Goal: Information Seeking & Learning: Learn about a topic

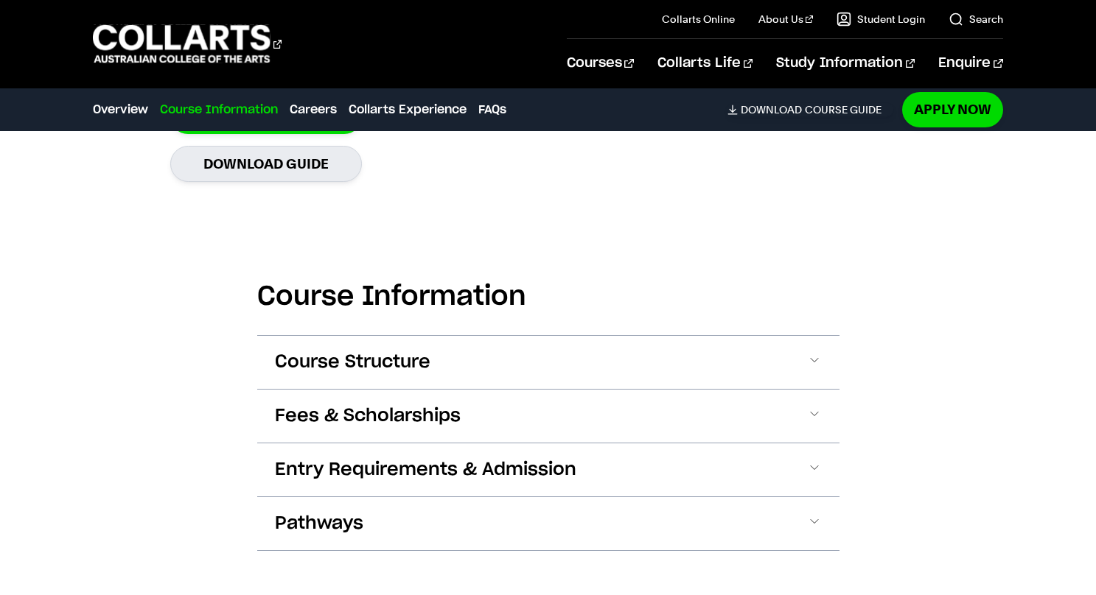
scroll to position [1379, 0]
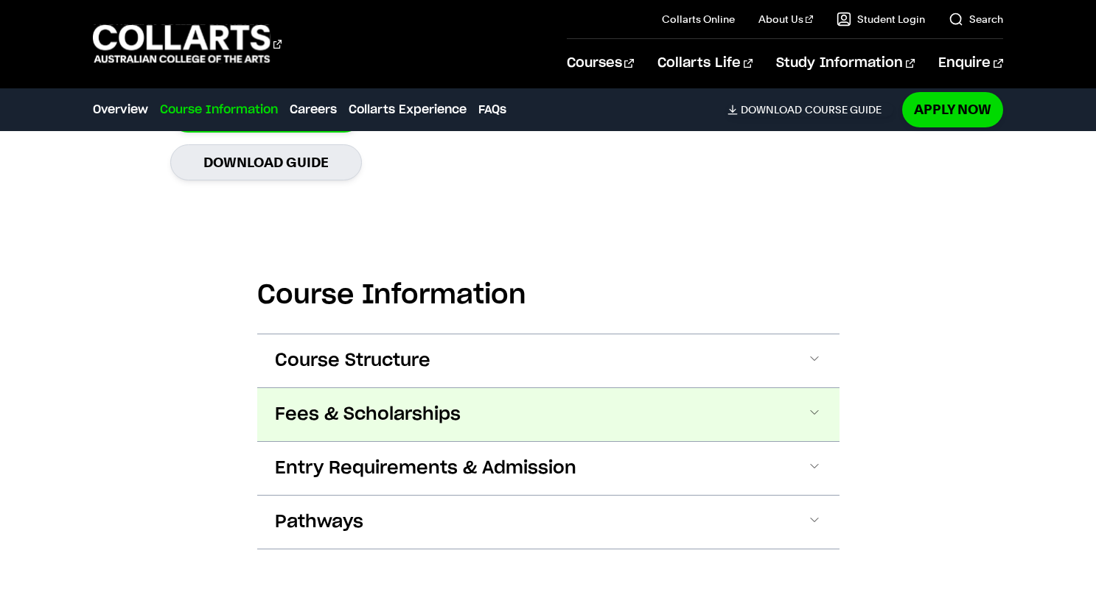
click at [488, 420] on button "Fees & Scholarships" at bounding box center [548, 414] width 582 height 53
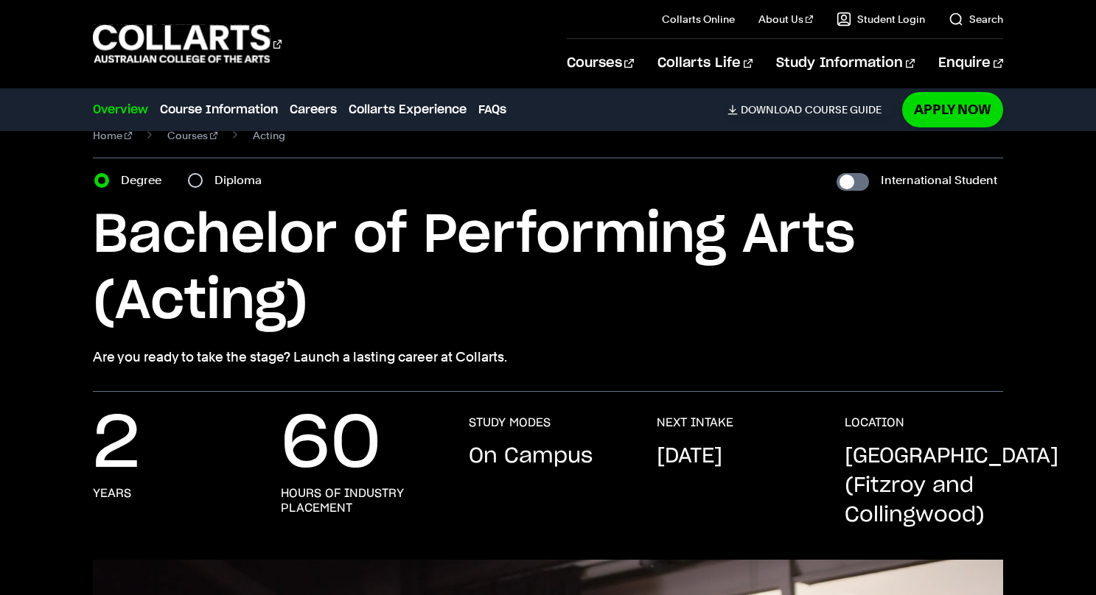
scroll to position [0, 0]
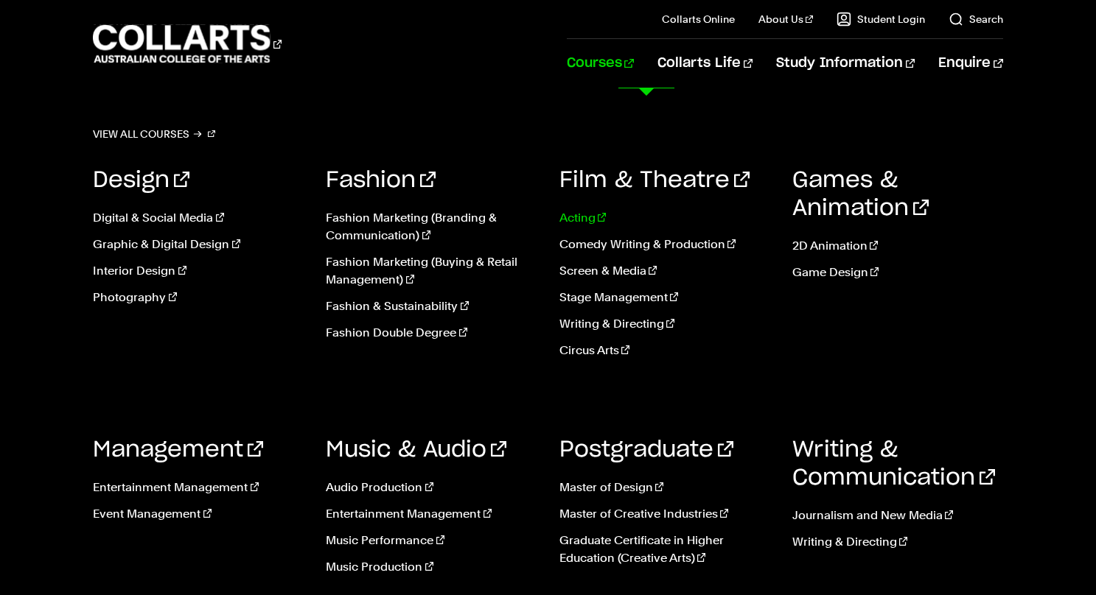
click at [585, 218] on link "Acting" at bounding box center [664, 218] width 211 height 18
click at [609, 242] on link "Comedy Writing & Production" at bounding box center [664, 245] width 211 height 18
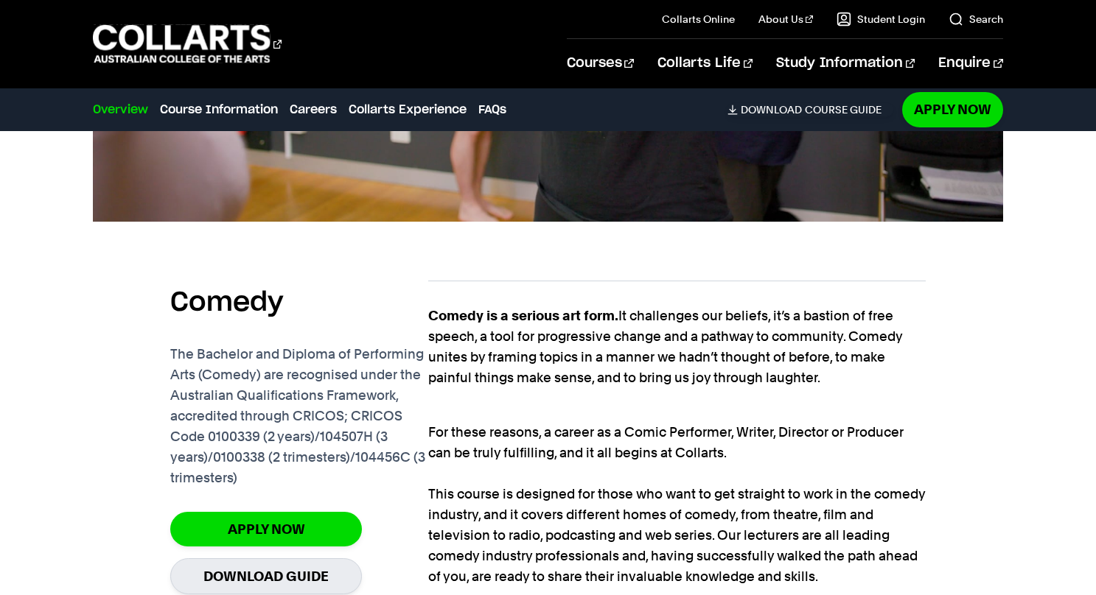
scroll to position [1042, 0]
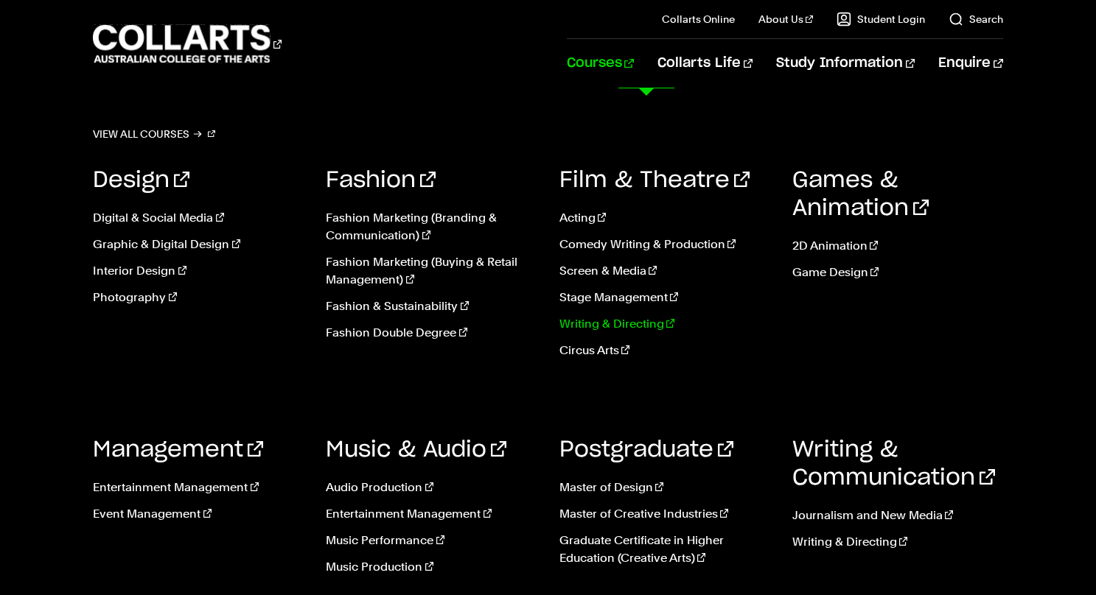
click at [607, 323] on link "Writing & Directing" at bounding box center [664, 324] width 211 height 18
click at [606, 516] on link "Master of Creative Industries" at bounding box center [664, 514] width 211 height 18
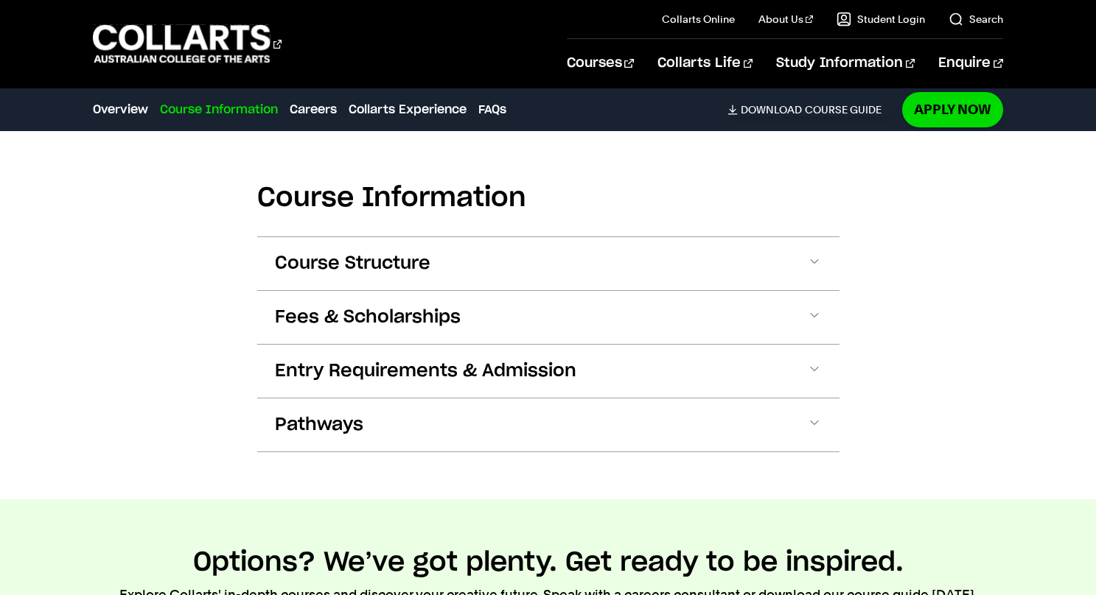
scroll to position [1171, 0]
